Goal: Transaction & Acquisition: Download file/media

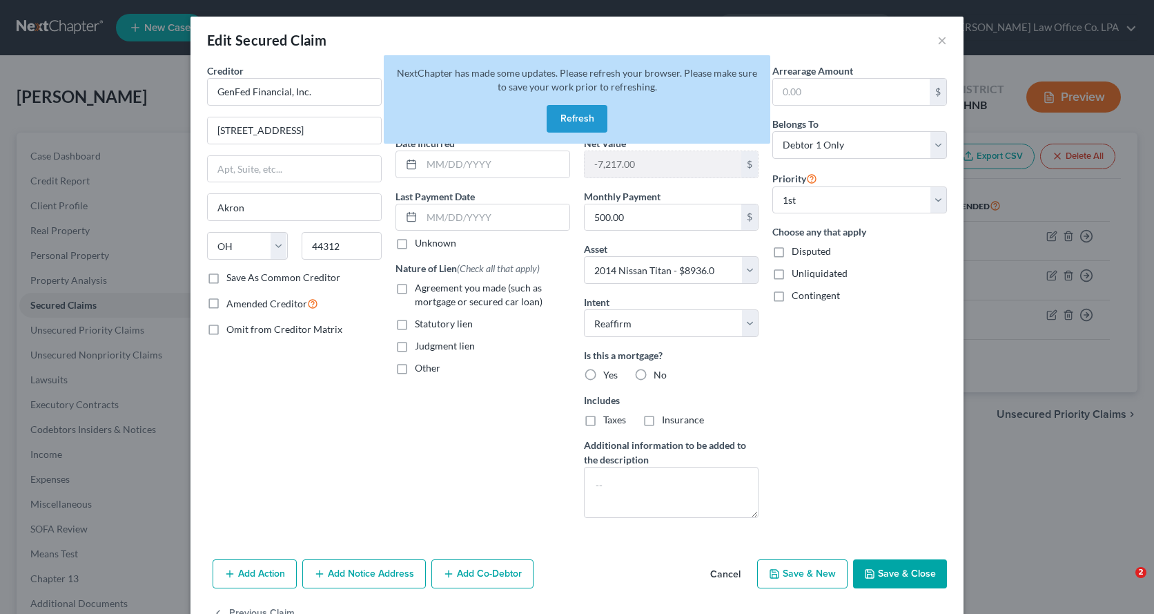
select select "36"
select select "13"
select select "2"
select select "0"
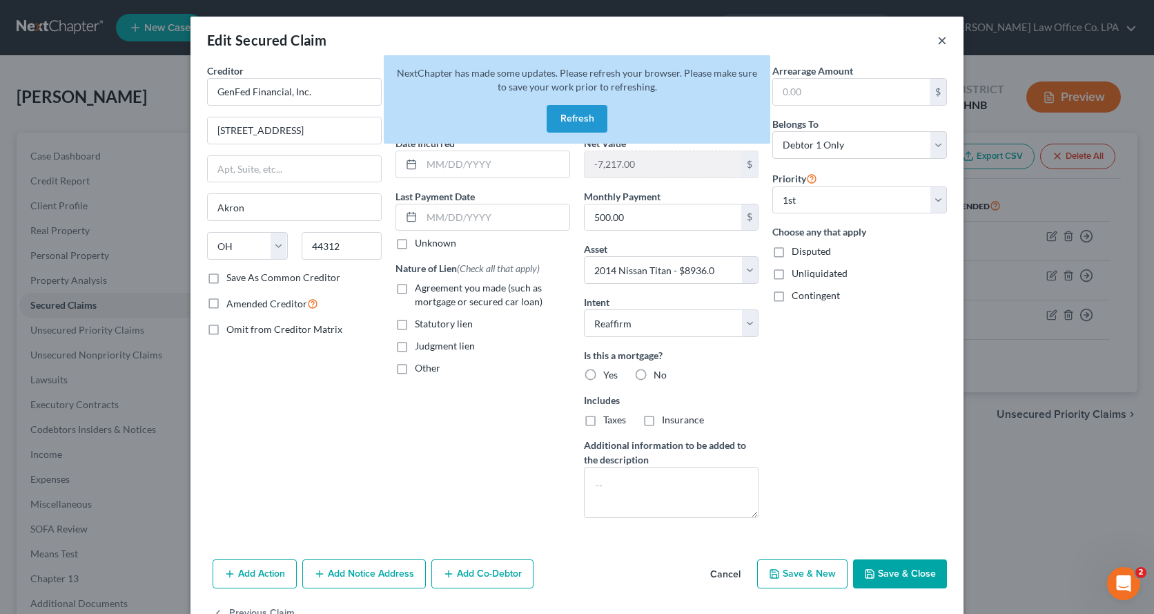
click at [937, 41] on button "×" at bounding box center [942, 40] width 10 height 17
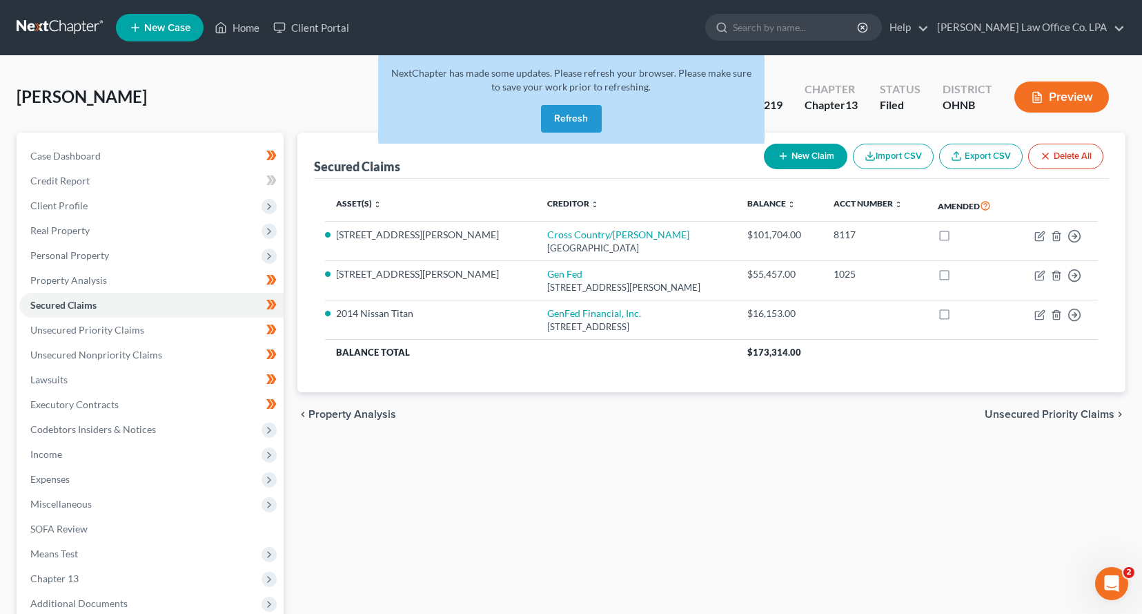
click at [40, 28] on link at bounding box center [61, 27] width 88 height 25
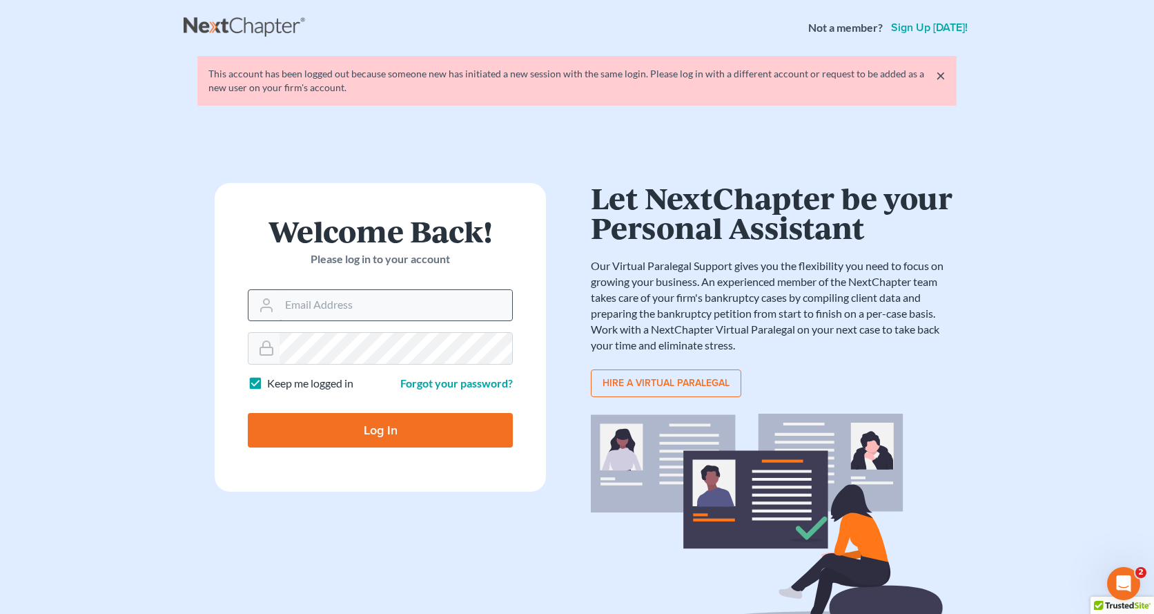
click at [399, 306] on input "Email Address" at bounding box center [396, 305] width 233 height 30
type input "[EMAIL_ADDRESS][DOMAIN_NAME]"
click at [353, 426] on input "Log In" at bounding box center [380, 430] width 265 height 35
type input "Thinking..."
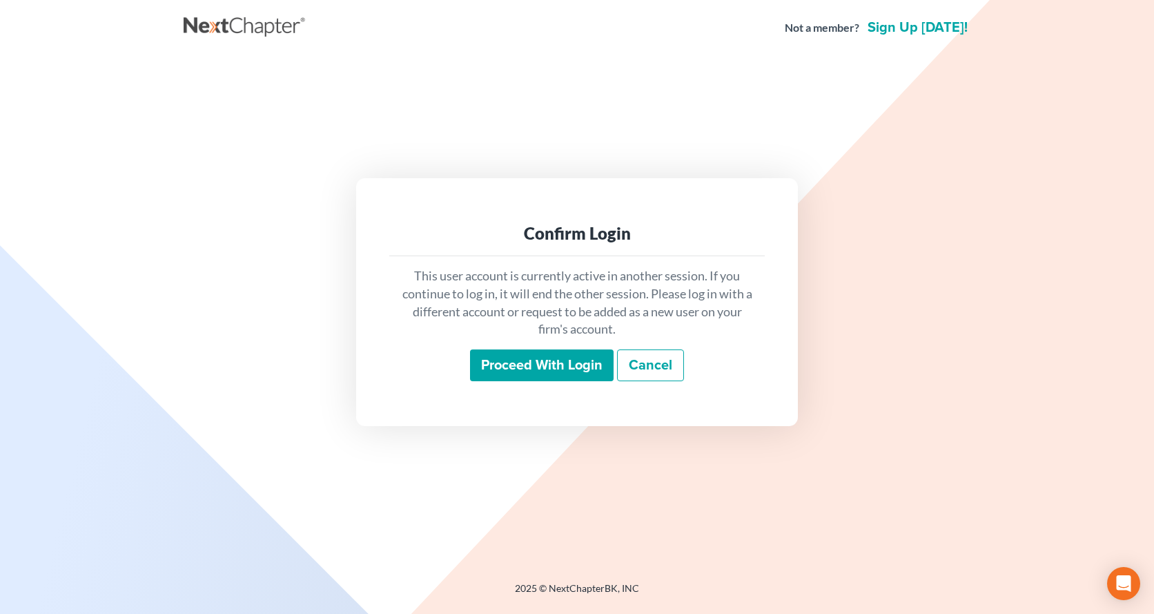
click at [549, 373] on input "Proceed with login" at bounding box center [542, 365] width 144 height 32
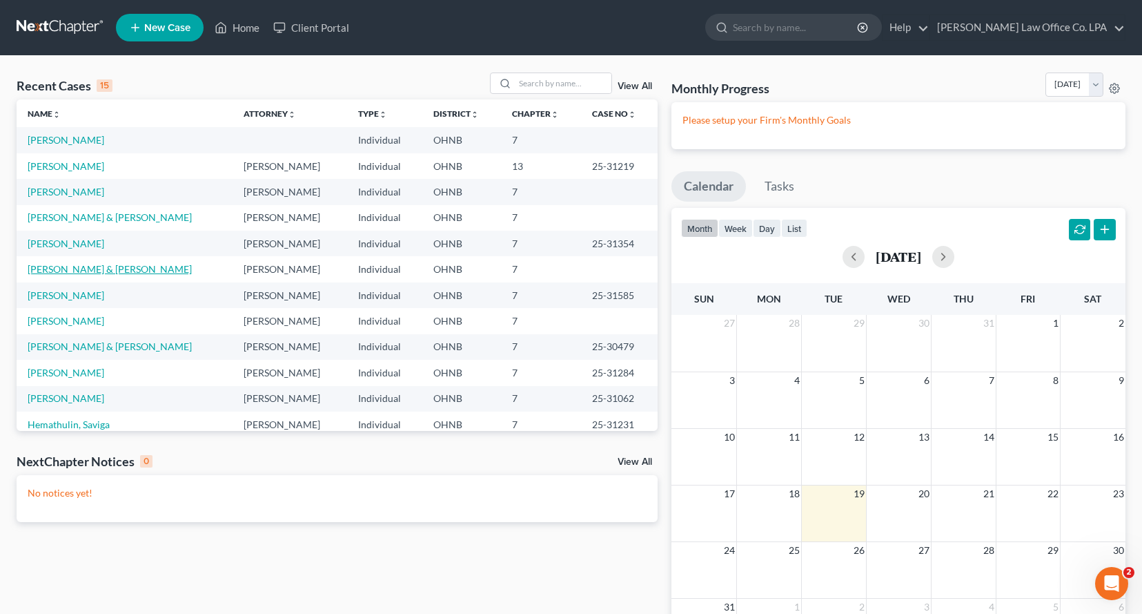
click at [83, 270] on link "Sentel, Chas & Breanna" at bounding box center [110, 269] width 164 height 12
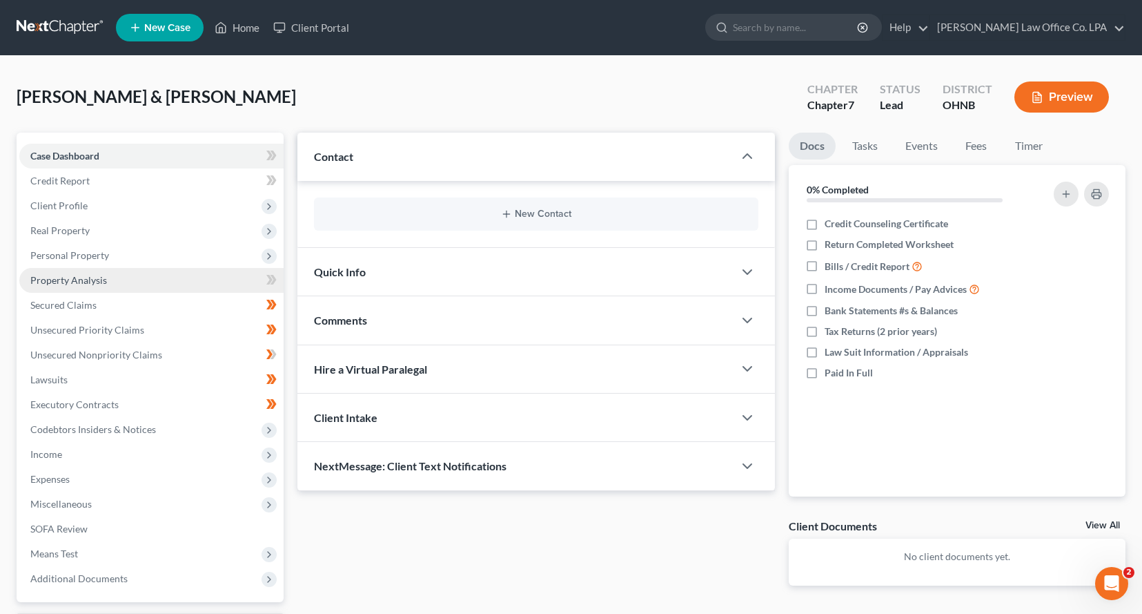
click at [206, 274] on link "Property Analysis" at bounding box center [151, 280] width 264 height 25
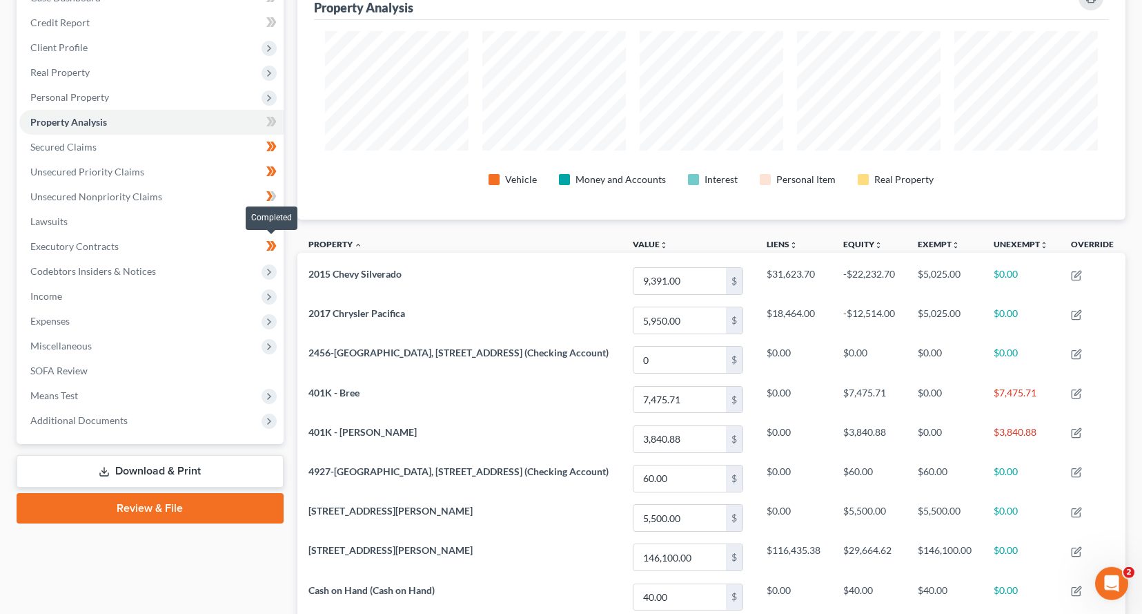
scroll to position [43, 0]
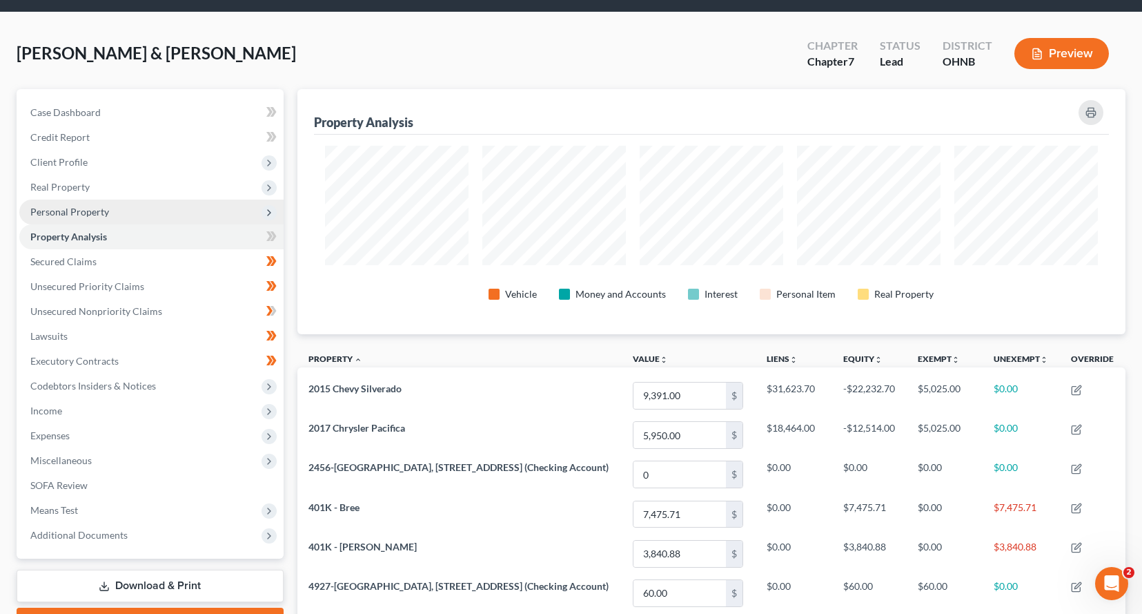
click at [156, 213] on span "Personal Property" at bounding box center [151, 211] width 264 height 25
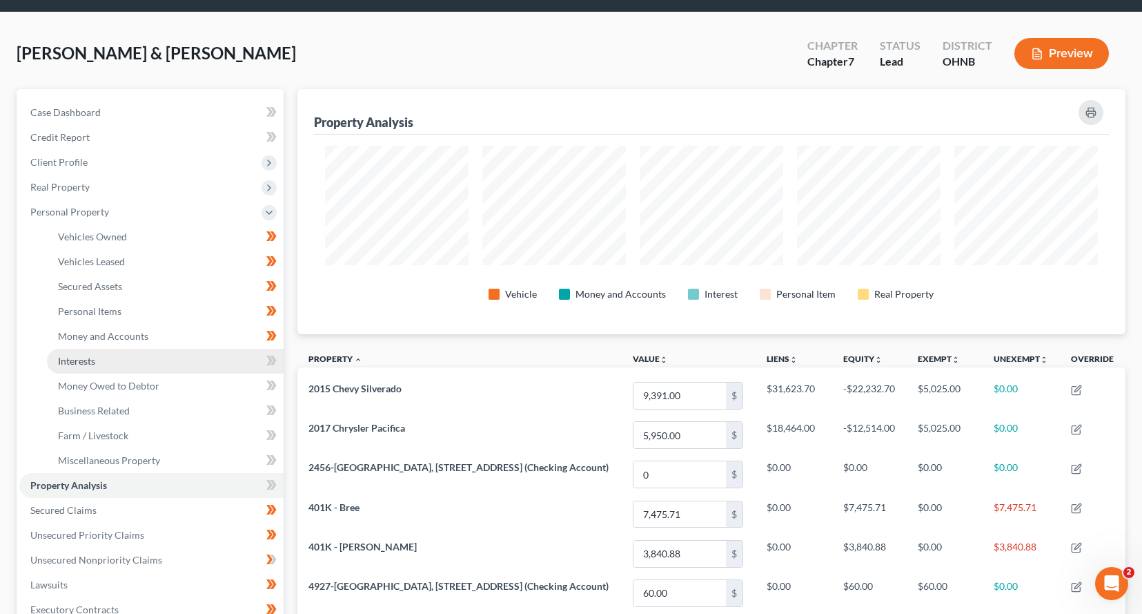
click at [120, 365] on link "Interests" at bounding box center [165, 361] width 237 height 25
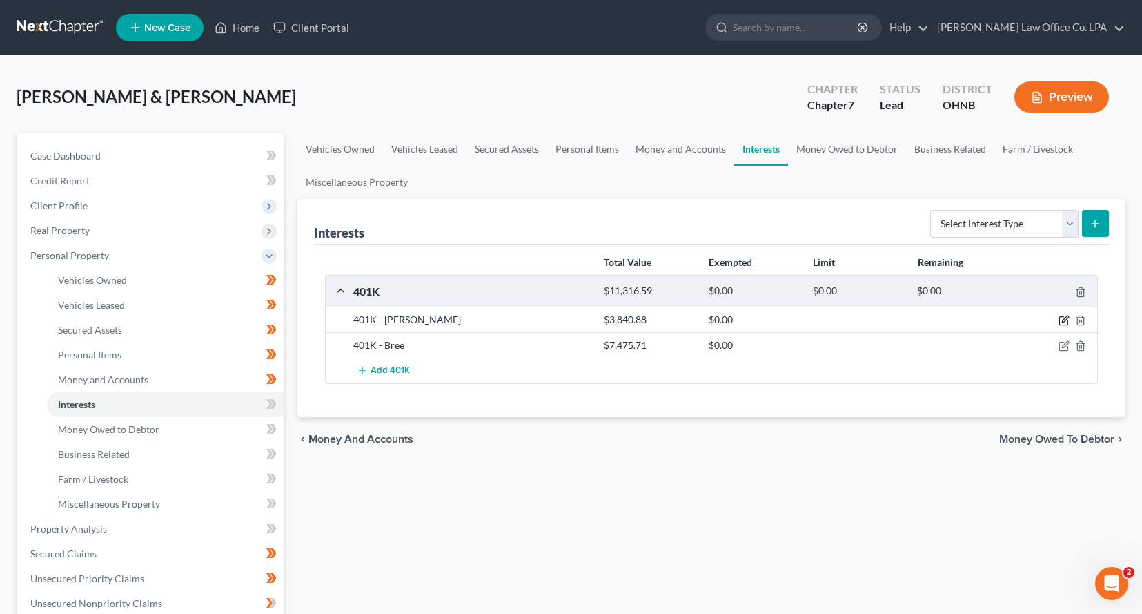
click at [1068, 317] on icon "button" at bounding box center [1064, 320] width 11 height 11
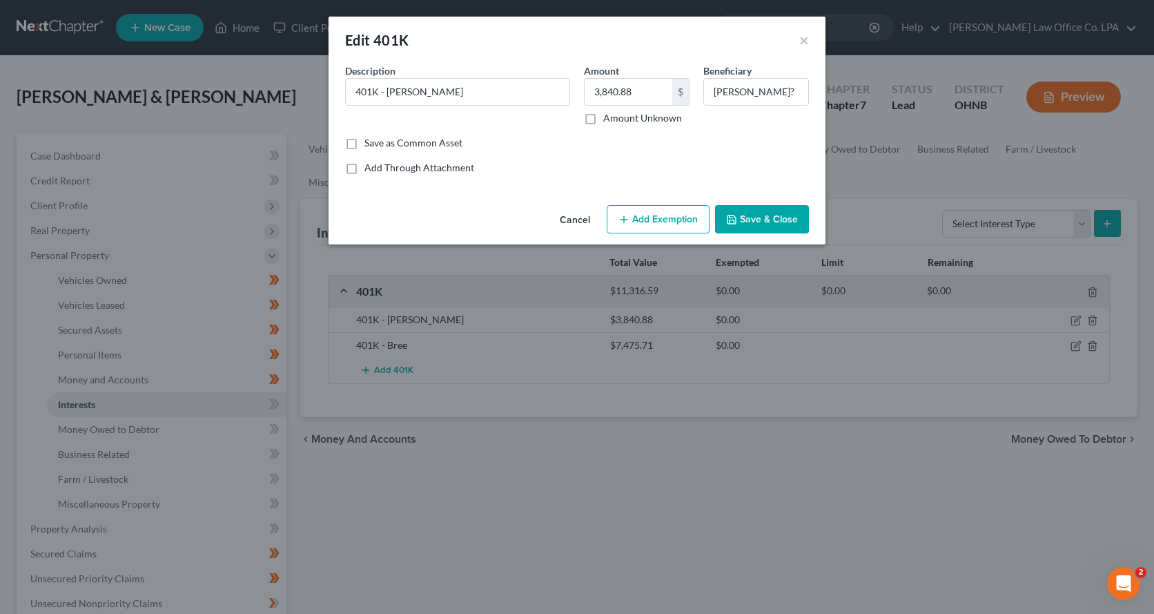
drag, startPoint x: 665, startPoint y: 197, endPoint x: 662, endPoint y: 210, distance: 12.9
click at [665, 201] on div "Edit 401K × An exemption set must first be selected from the Filing Information…" at bounding box center [577, 131] width 497 height 228
click at [661, 215] on button "Add Exemption" at bounding box center [658, 219] width 103 height 29
select select "2"
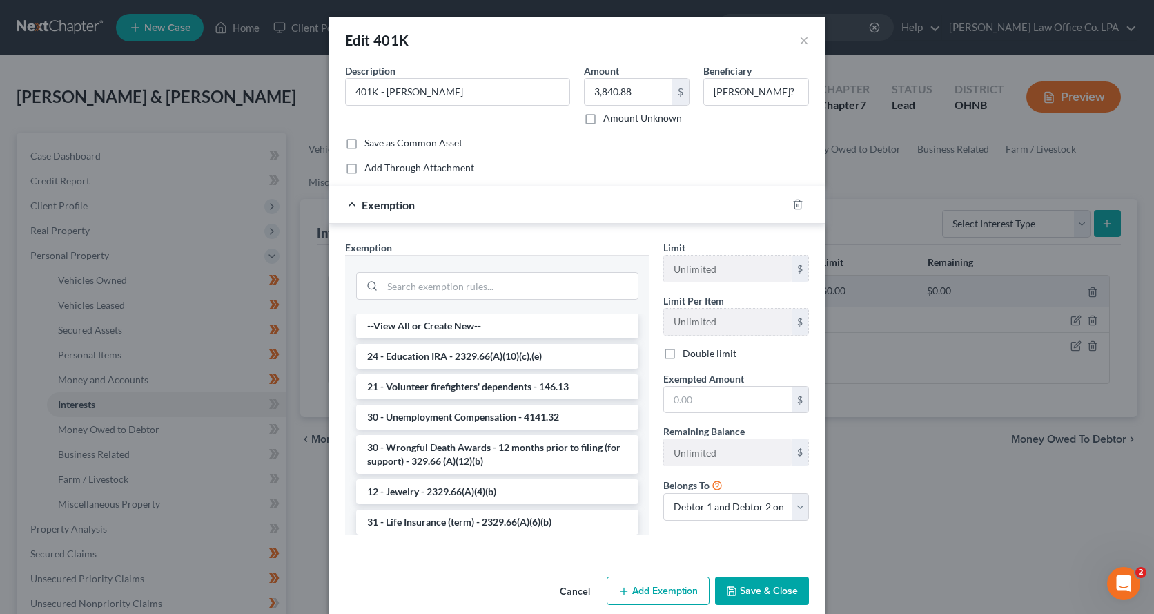
click at [439, 250] on div "Exemption * --View All or Create New-- 24 - Education IRA - 2329.66(A)(10)(c),(…" at bounding box center [497, 387] width 304 height 294
click at [475, 289] on input "search" at bounding box center [509, 286] width 255 height 26
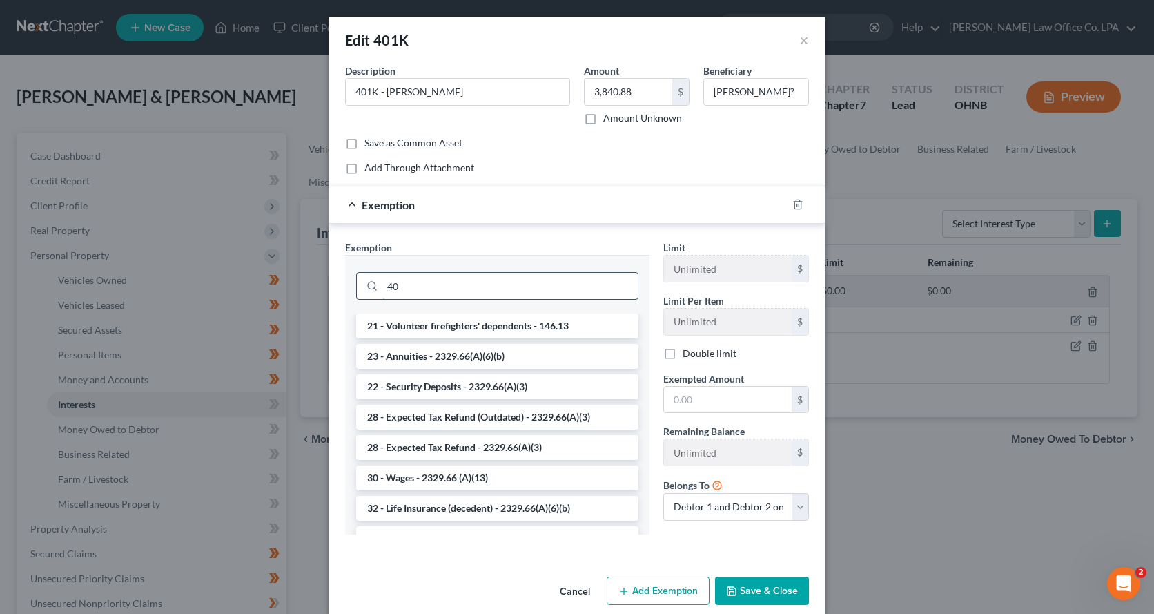
type input "4"
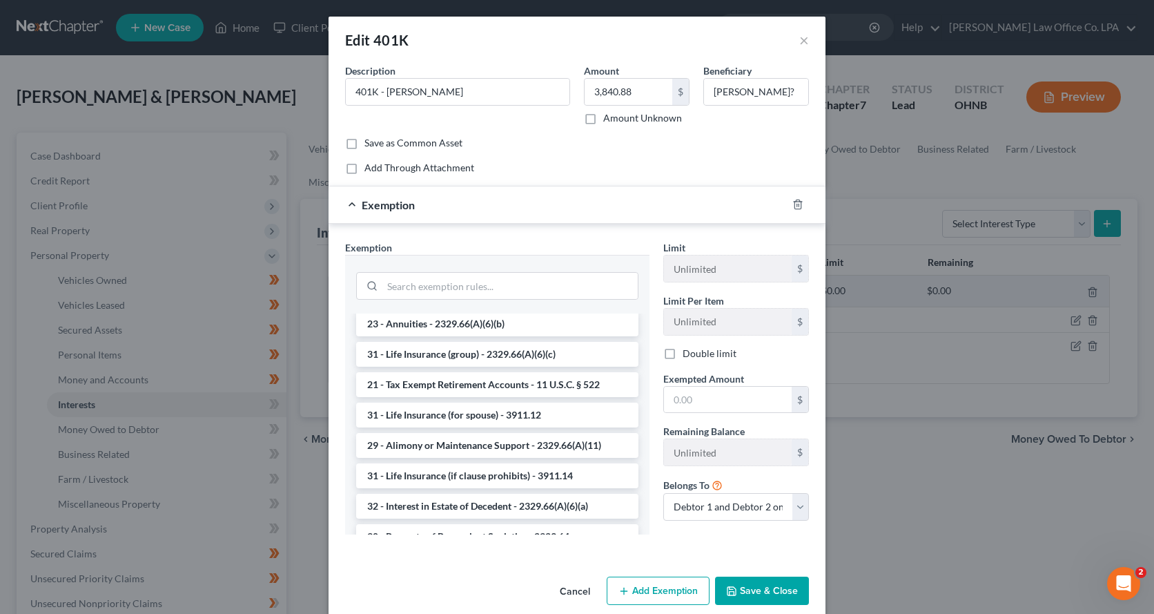
scroll to position [266, 0]
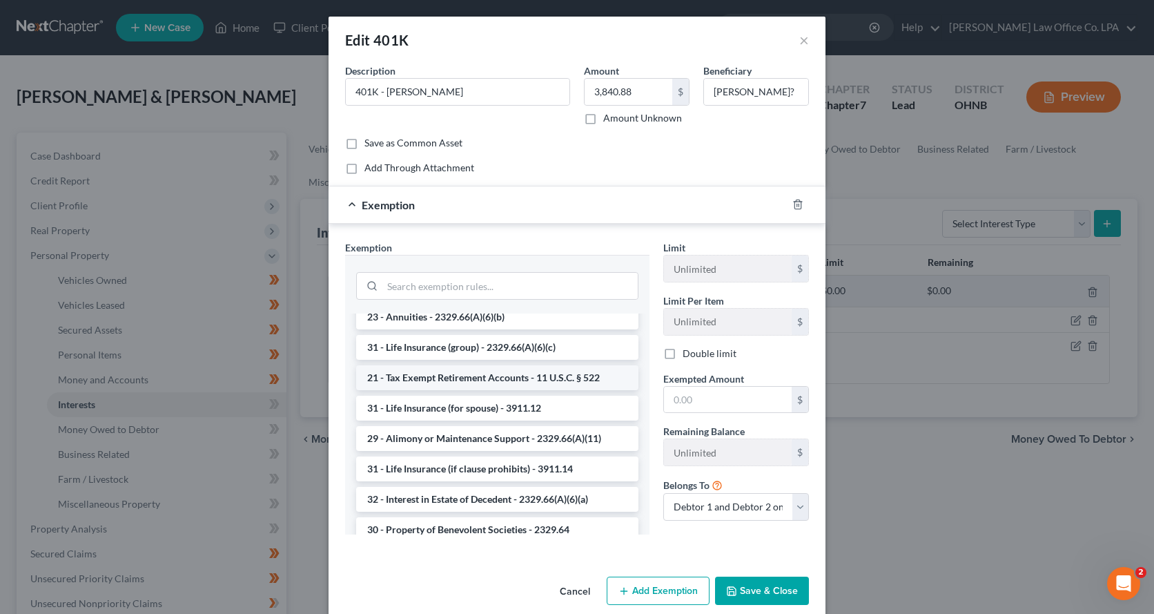
click at [527, 382] on li "21 - Tax Exempt Retirement Accounts - 11 U.S.C. § 522" at bounding box center [497, 377] width 282 height 25
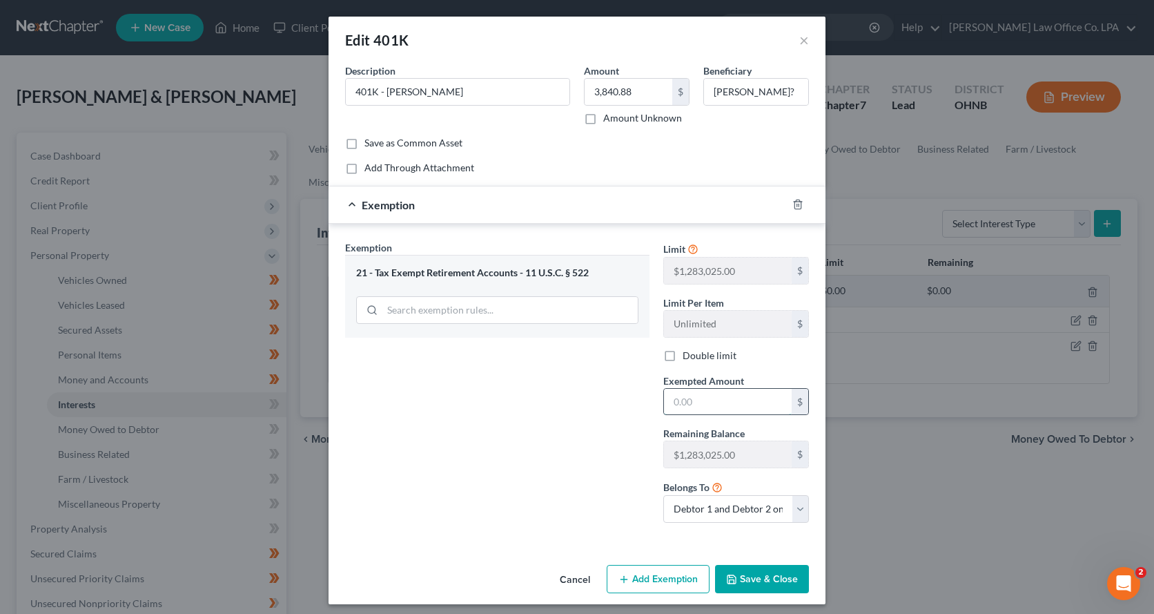
click at [694, 412] on input "text" at bounding box center [728, 402] width 128 height 26
type input "3,840.88"
click at [578, 386] on div "Exemption Set must be selected for CA. Exemption * 21 - Tax Exempt Retirement A…" at bounding box center [497, 386] width 318 height 293
click at [767, 581] on button "Save & Close" at bounding box center [762, 579] width 94 height 29
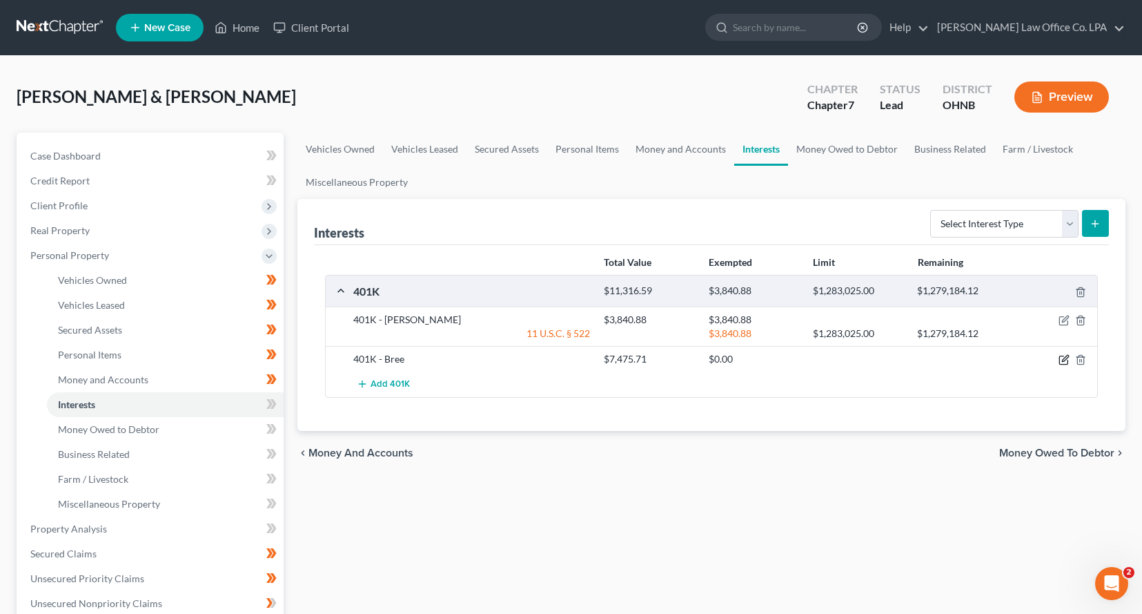
click at [1062, 364] on icon "button" at bounding box center [1063, 360] width 8 height 8
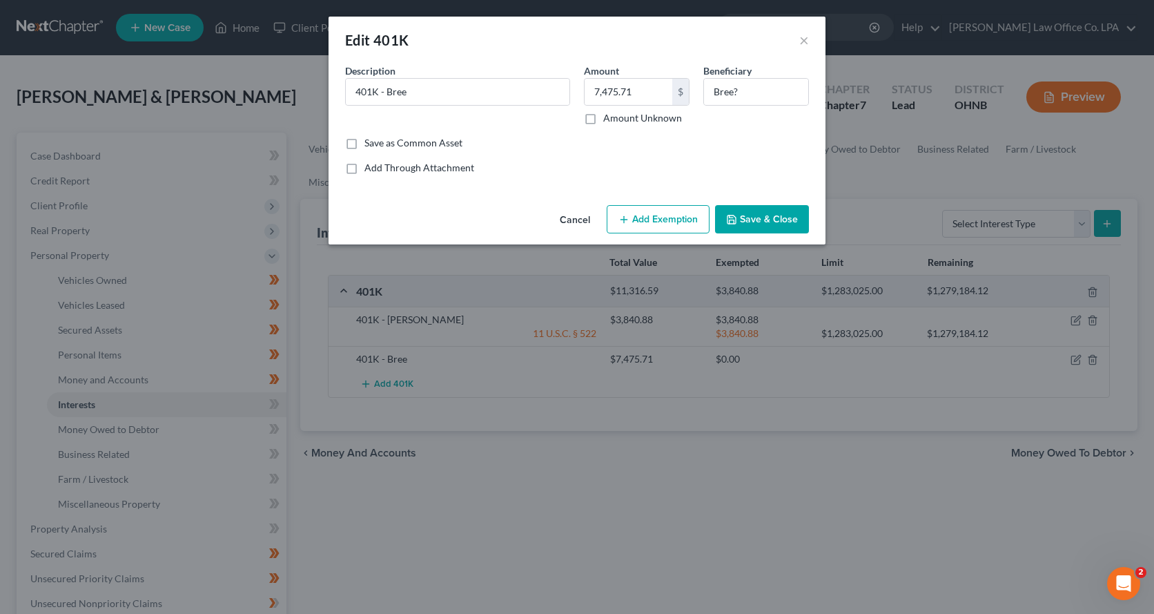
click at [682, 227] on button "Add Exemption" at bounding box center [658, 219] width 103 height 29
select select "2"
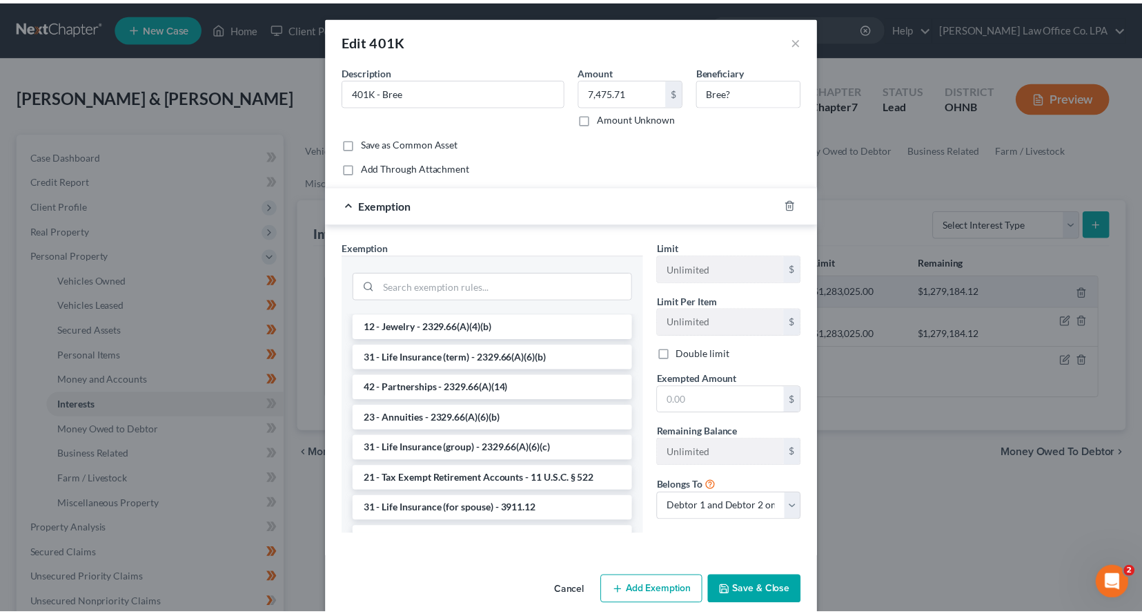
scroll to position [176, 0]
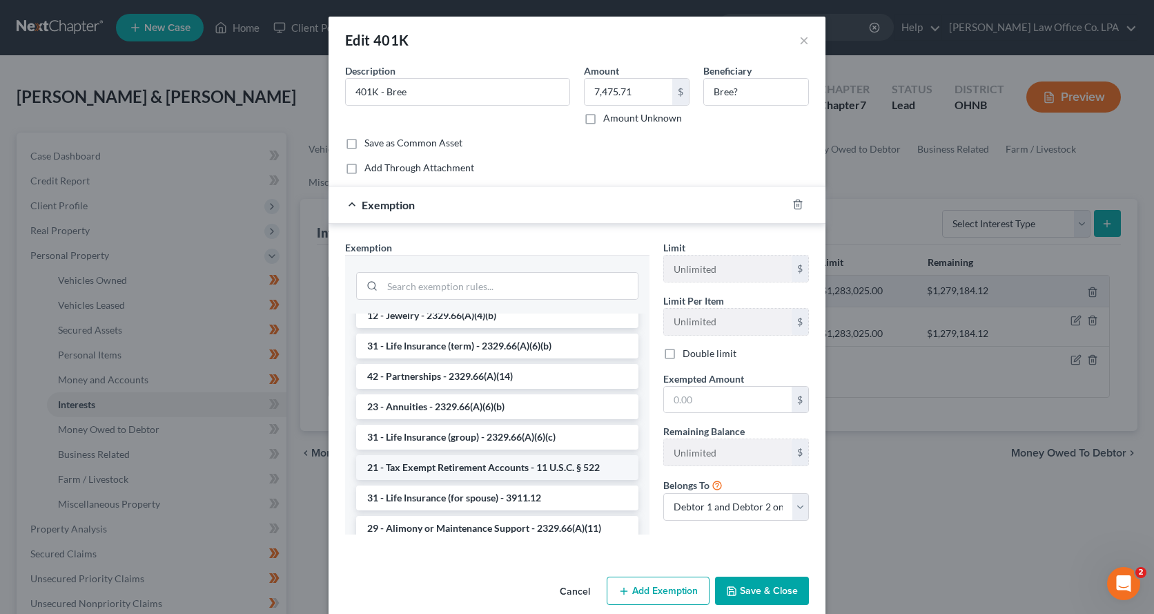
click at [457, 471] on li "21 - Tax Exempt Retirement Accounts - 11 U.S.C. § 522" at bounding box center [497, 467] width 282 height 25
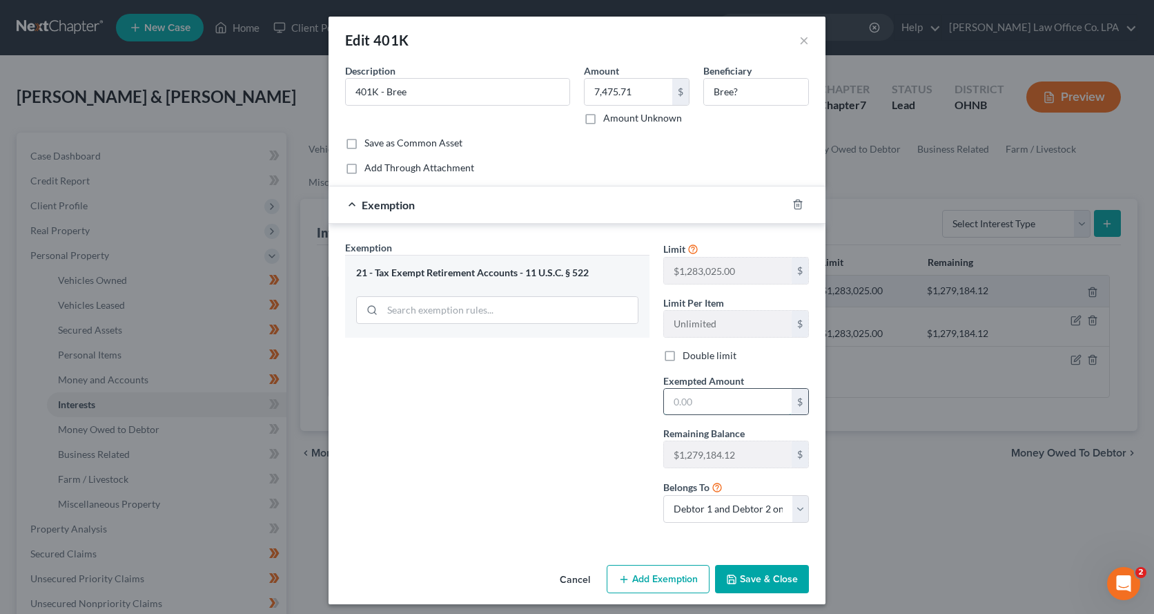
click at [712, 405] on input "text" at bounding box center [728, 402] width 128 height 26
type input "7,475.71"
click at [744, 587] on button "Save & Close" at bounding box center [762, 579] width 94 height 29
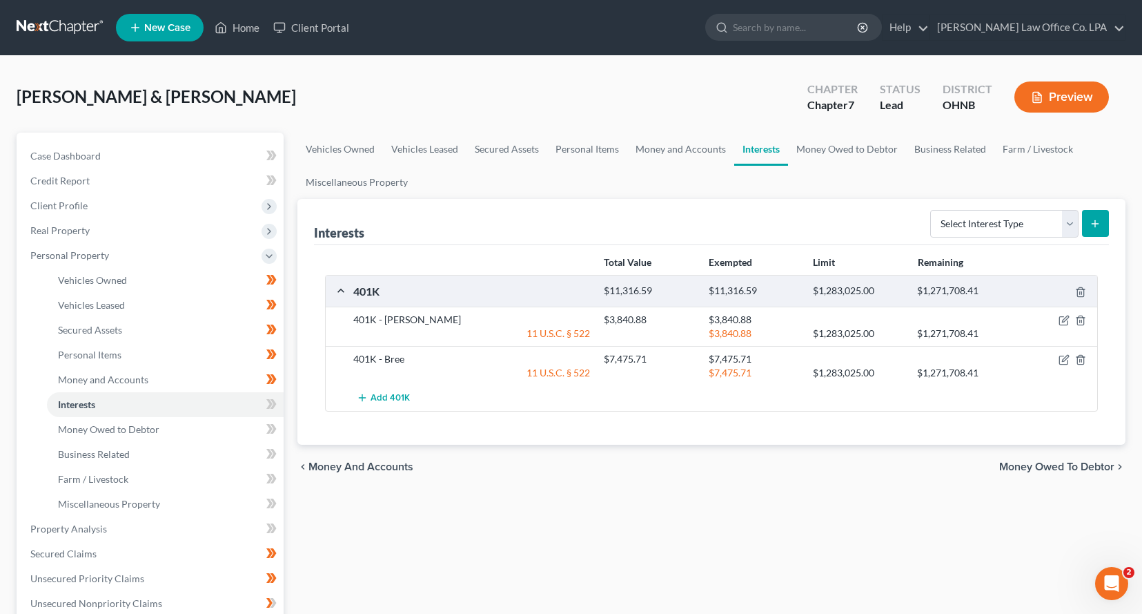
click at [734, 525] on div "Vehicles Owned Vehicles Leased Secured Assets Personal Items Money and Accounts…" at bounding box center [712, 531] width 842 height 797
click at [273, 400] on icon at bounding box center [273, 404] width 6 height 10
click at [276, 427] on icon at bounding box center [271, 428] width 10 height 17
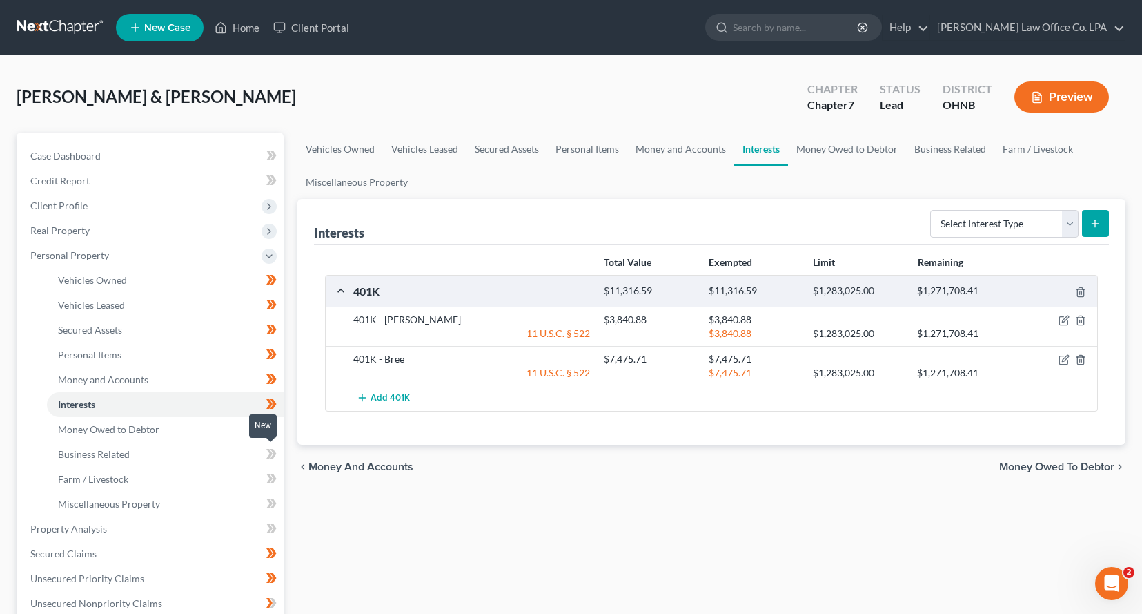
click at [270, 455] on icon at bounding box center [269, 454] width 6 height 10
click at [275, 478] on icon at bounding box center [273, 478] width 6 height 10
click at [268, 506] on icon at bounding box center [269, 503] width 6 height 10
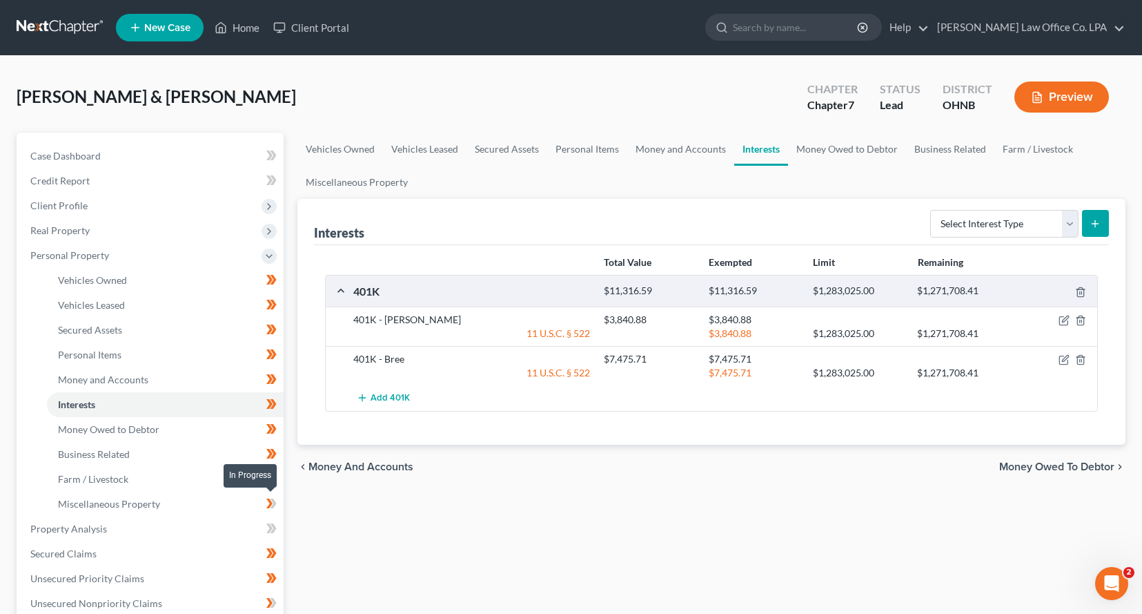
click at [268, 506] on icon at bounding box center [269, 503] width 6 height 10
click at [215, 526] on link "Property Analysis" at bounding box center [151, 528] width 264 height 25
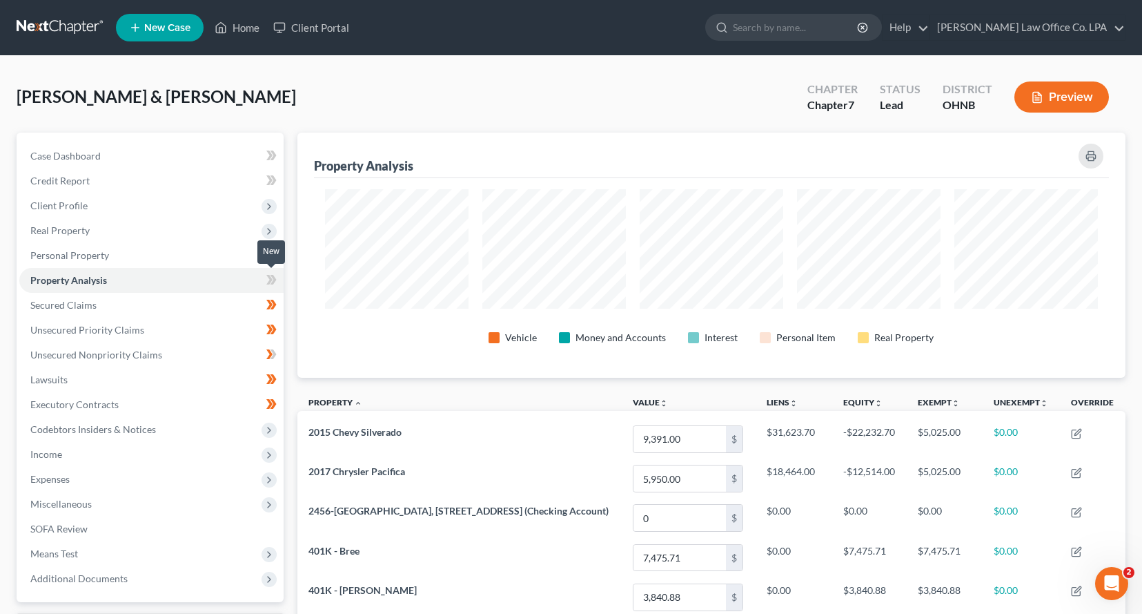
click at [278, 282] on span at bounding box center [272, 281] width 24 height 21
click at [184, 358] on link "Unsecured Nonpriority Claims" at bounding box center [151, 354] width 264 height 25
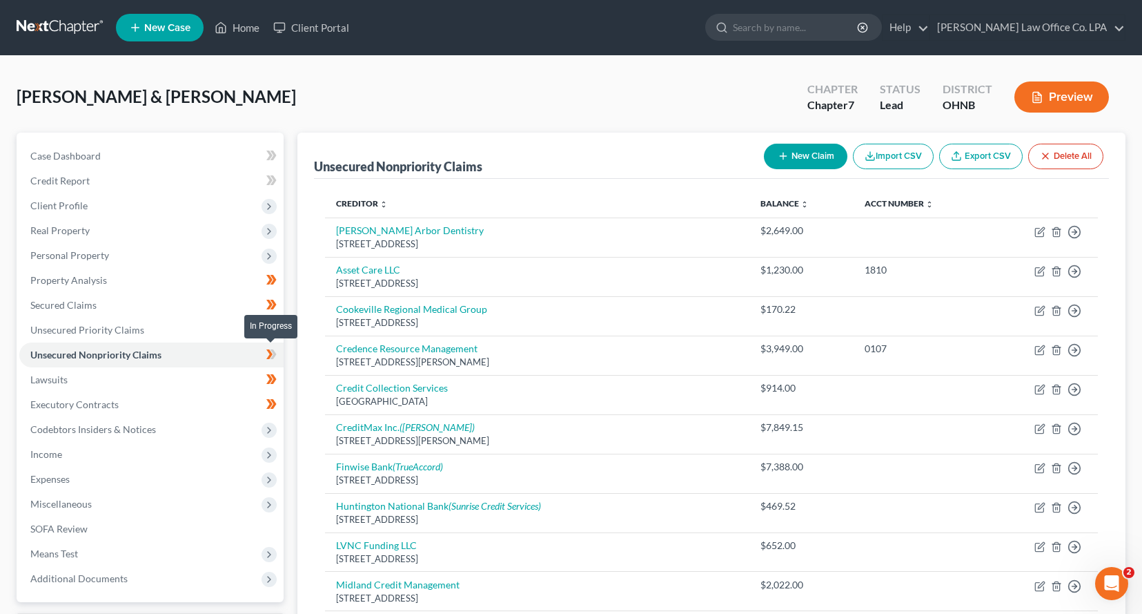
click at [277, 355] on span at bounding box center [272, 356] width 24 height 21
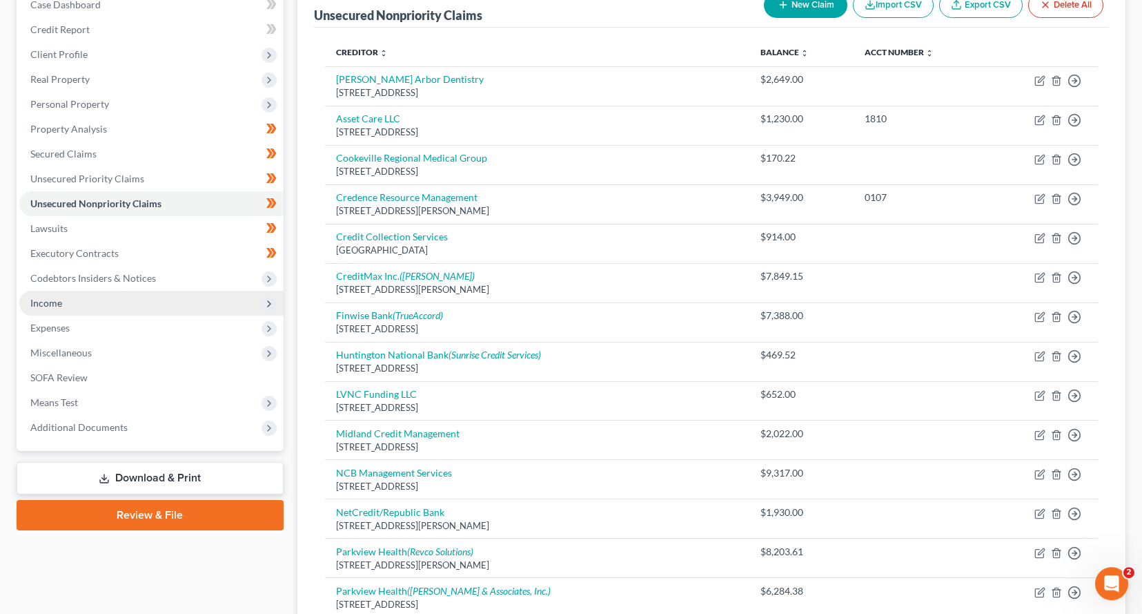
scroll to position [235, 0]
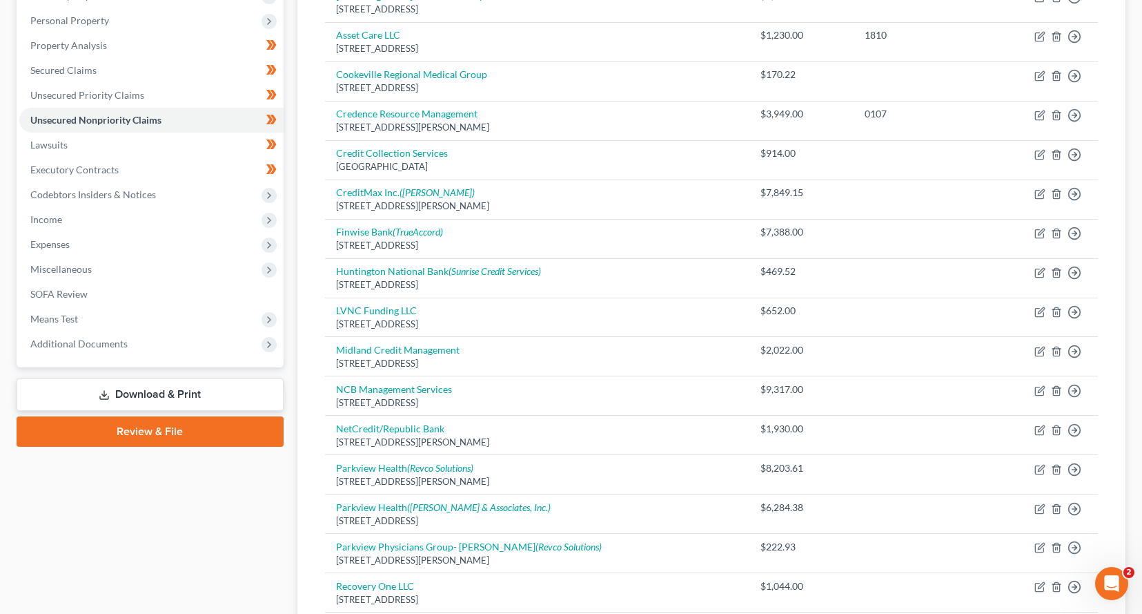
click at [117, 395] on link "Download & Print" at bounding box center [150, 394] width 267 height 32
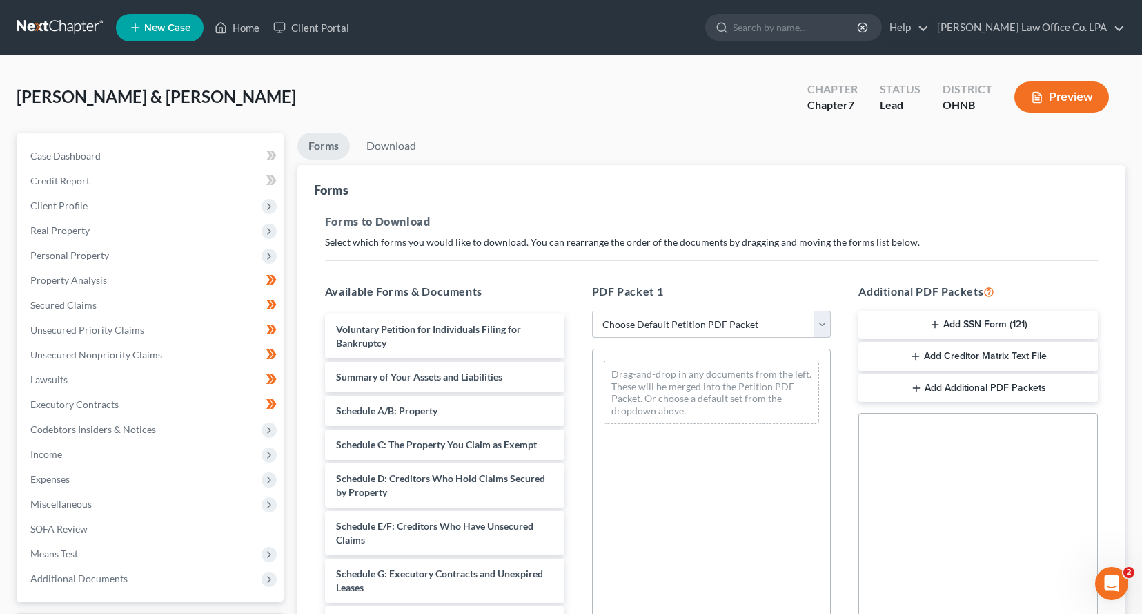
click at [792, 331] on select "Choose Default Petition PDF Packet Complete Bankruptcy Petition (all forms and …" at bounding box center [711, 325] width 239 height 28
select select "0"
click option "Complete Bankruptcy Petition (all forms and schedules)" at bounding box center [0, 0] width 0 height 0
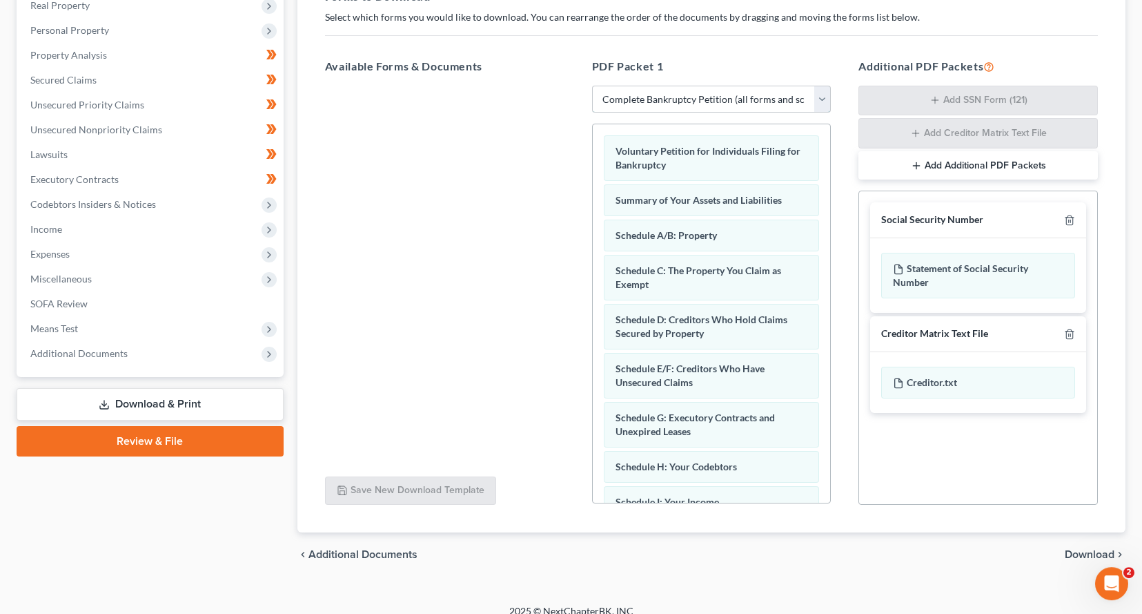
scroll to position [239, 0]
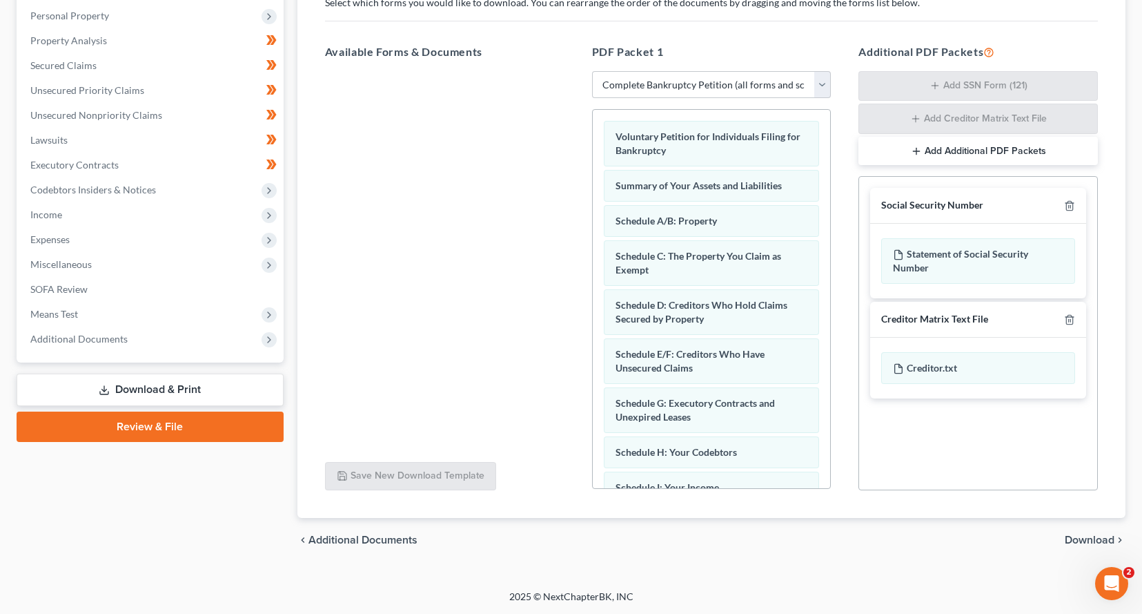
click at [1099, 536] on span "Download" at bounding box center [1090, 539] width 50 height 11
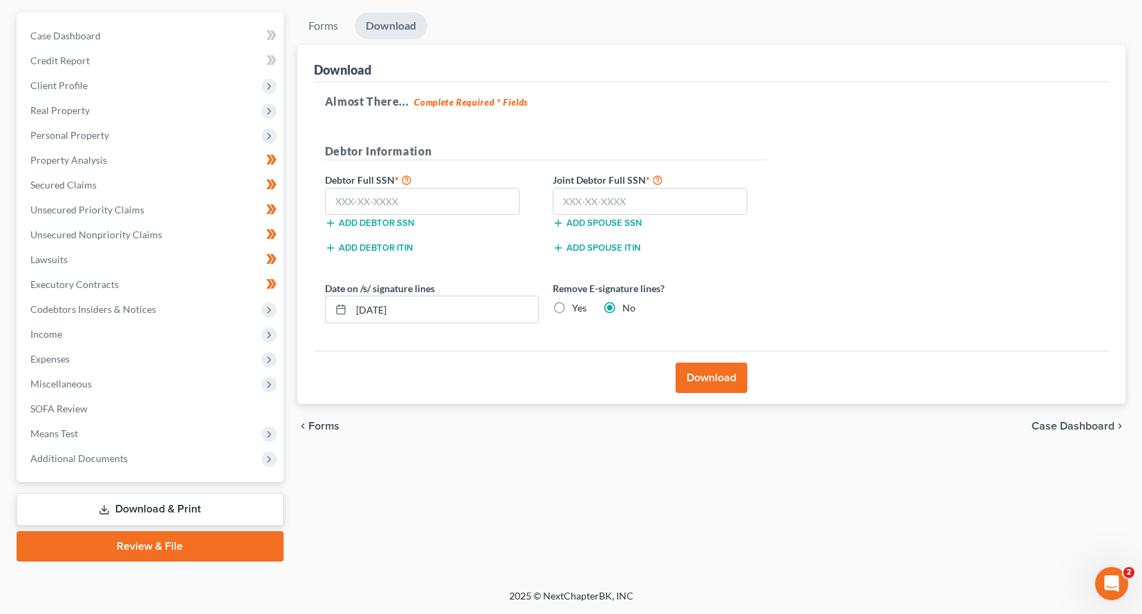
scroll to position [119, 0]
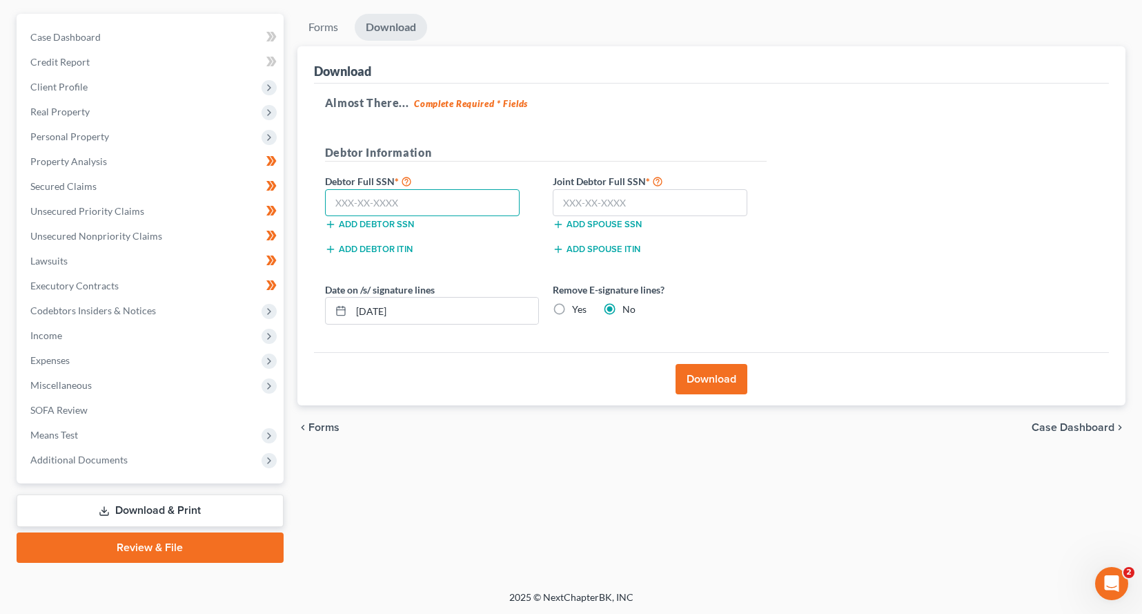
click at [415, 190] on input "text" at bounding box center [422, 203] width 195 height 28
drag, startPoint x: 423, startPoint y: 314, endPoint x: 215, endPoint y: 369, distance: 215.4
click at [351, 324] on input "08/19/2025" at bounding box center [444, 310] width 187 height 26
click at [572, 305] on label "Yes" at bounding box center [579, 309] width 14 height 14
click at [578, 305] on input "Yes" at bounding box center [582, 306] width 9 height 9
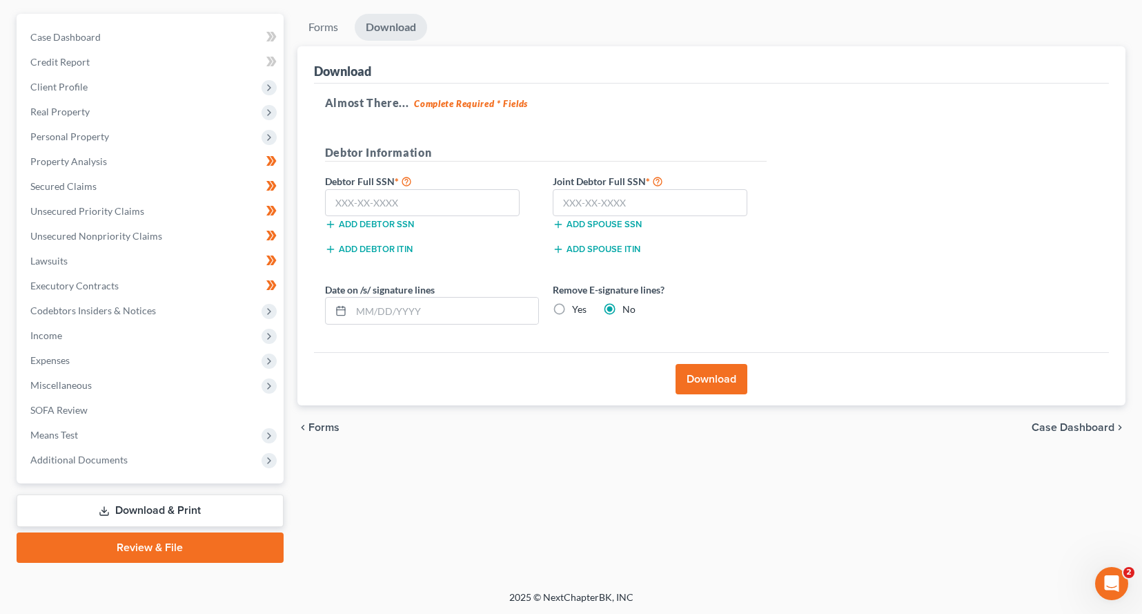
radio input "true"
radio input "false"
click at [424, 200] on input "text" at bounding box center [422, 203] width 195 height 28
type input "296-94-2875"
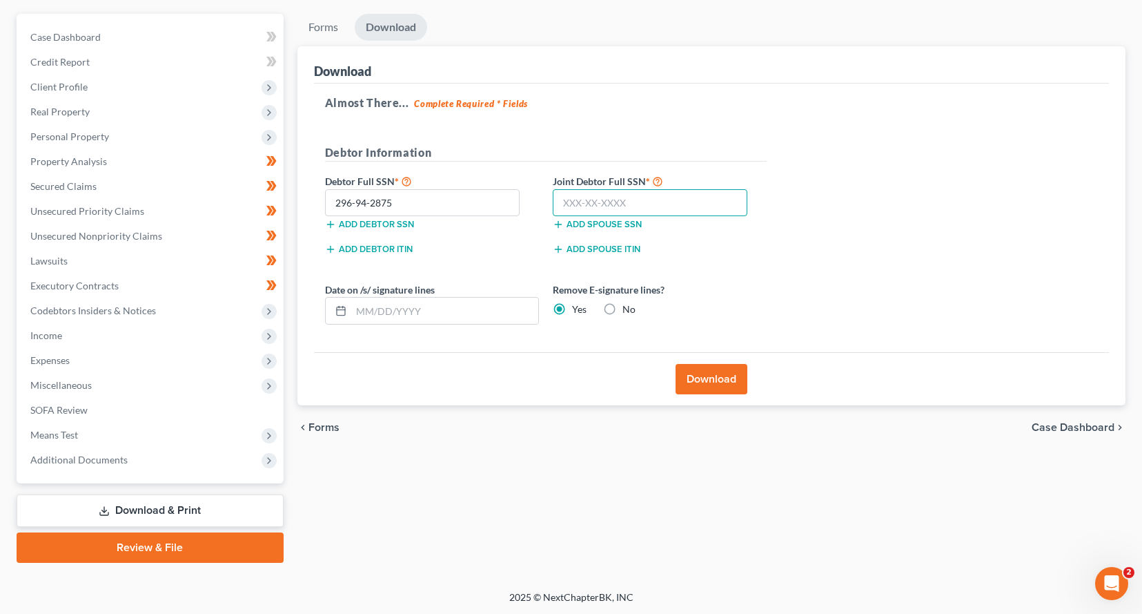
click at [623, 192] on input "text" at bounding box center [650, 203] width 195 height 28
type input "269-96-5210"
click at [688, 222] on div "Add spouse SSN" at bounding box center [660, 223] width 228 height 14
click at [704, 389] on button "Download" at bounding box center [712, 379] width 72 height 30
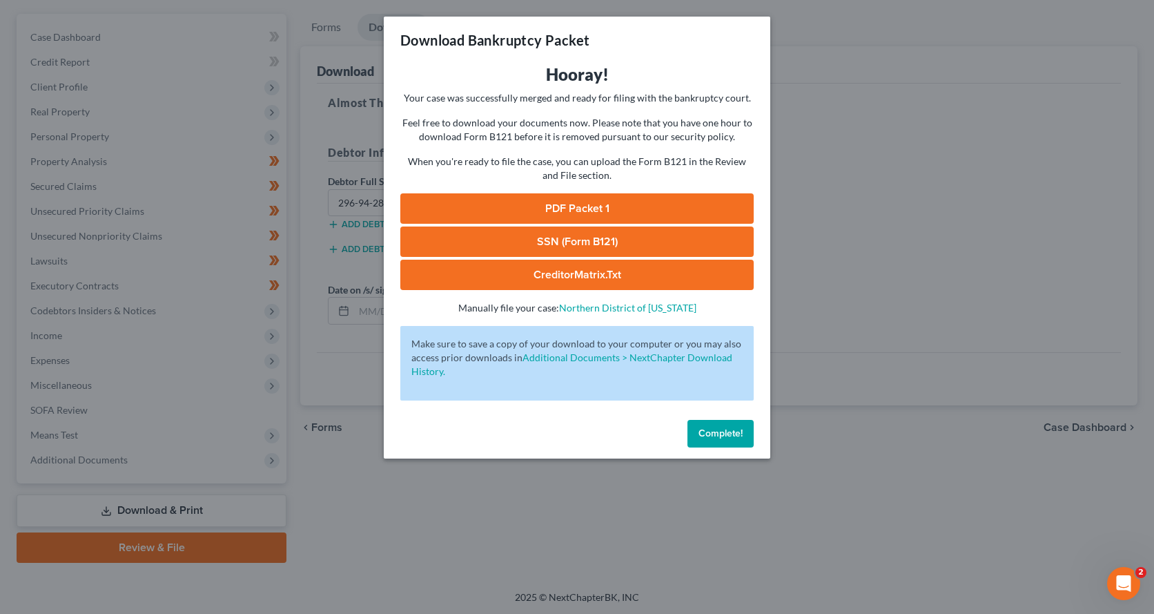
click at [622, 211] on link "PDF Packet 1" at bounding box center [576, 208] width 353 height 30
click at [594, 244] on link "SSN (Form B121)" at bounding box center [576, 241] width 353 height 30
click at [747, 428] on button "Complete!" at bounding box center [720, 434] width 66 height 28
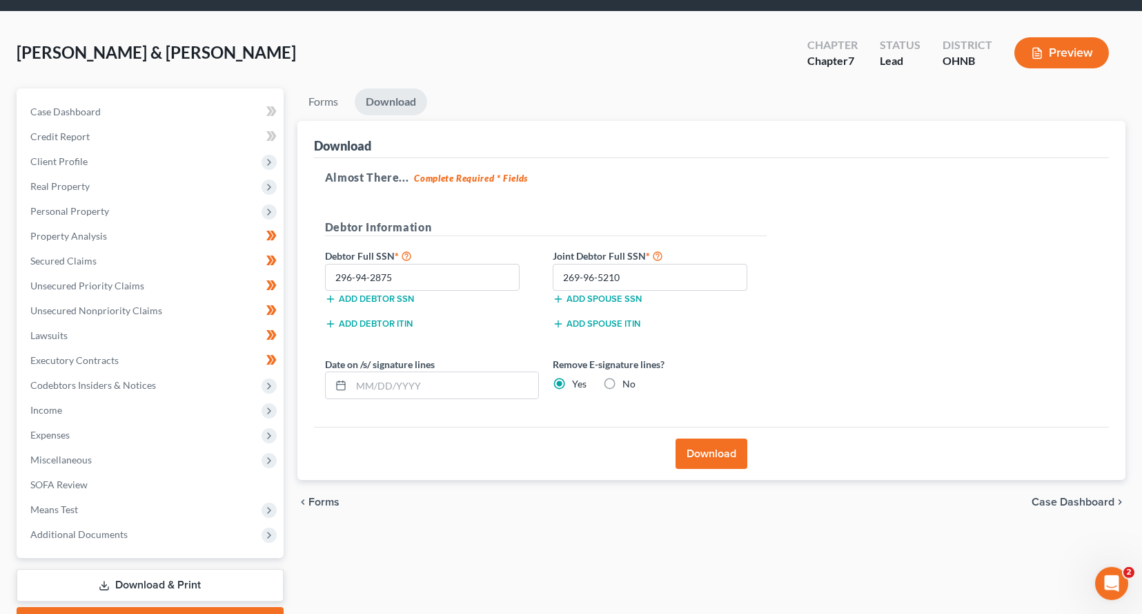
scroll to position [60, 0]
